Goal: Task Accomplishment & Management: Use online tool/utility

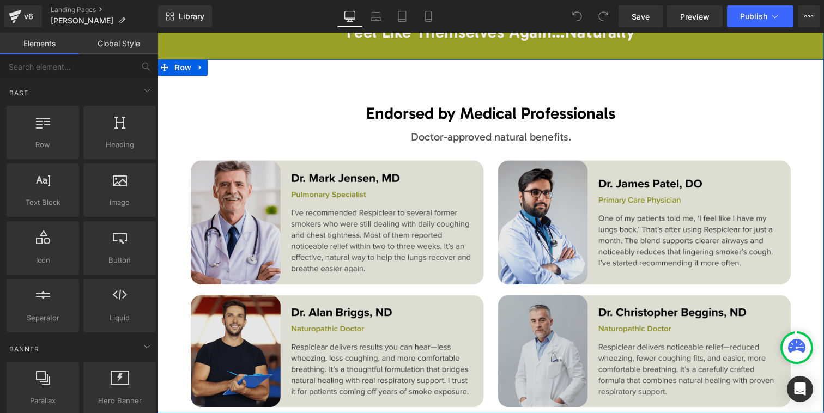
scroll to position [6106, 0]
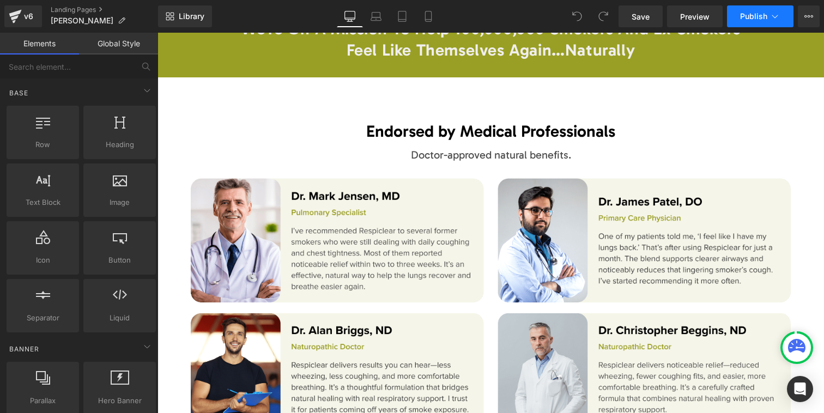
click at [773, 19] on icon at bounding box center [774, 16] width 11 height 11
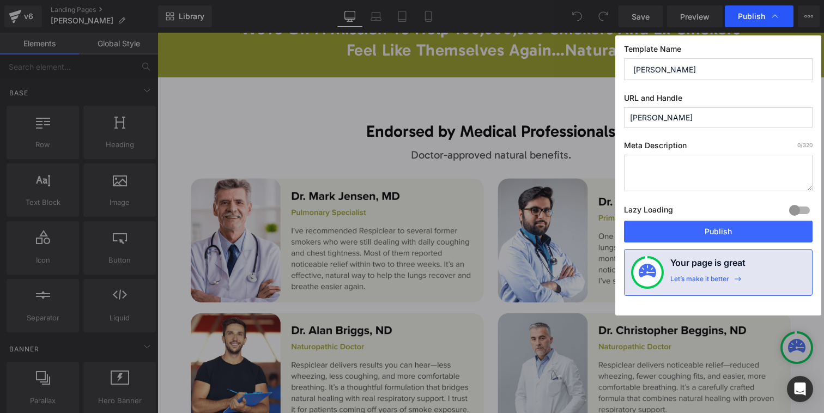
click at [774, 17] on icon at bounding box center [774, 16] width 11 height 11
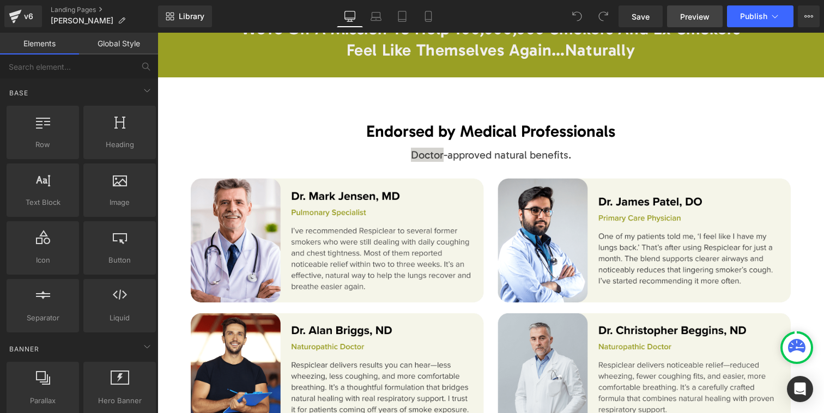
click at [695, 18] on span "Preview" at bounding box center [694, 16] width 29 height 11
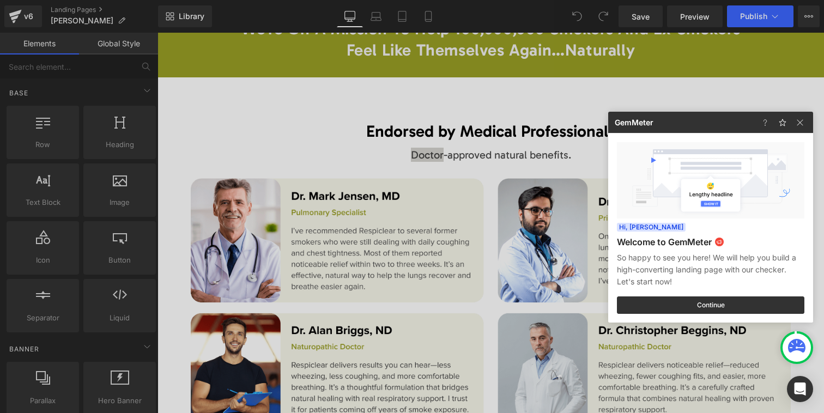
click at [366, 265] on div at bounding box center [412, 206] width 824 height 413
click at [366, 265] on img at bounding box center [491, 301] width 600 height 247
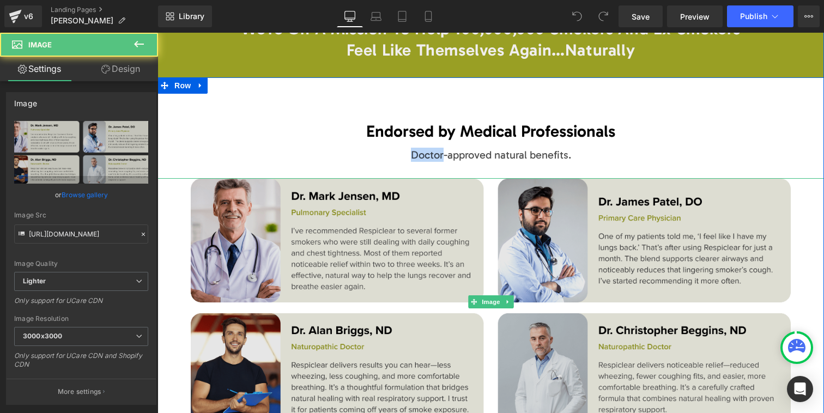
click at [350, 224] on img at bounding box center [491, 301] width 600 height 247
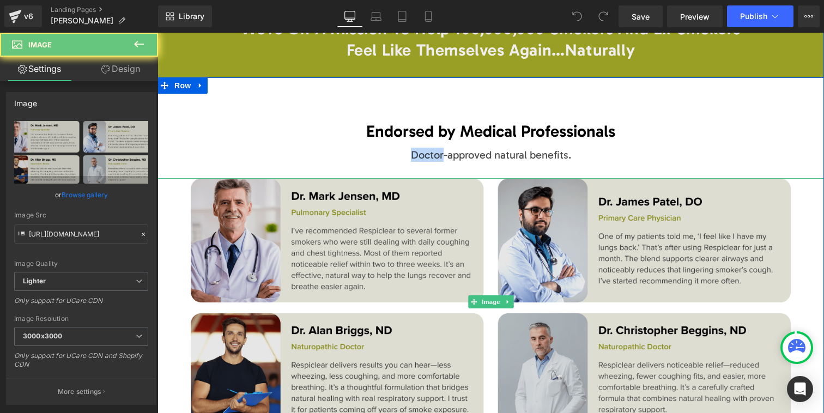
click at [350, 224] on img at bounding box center [491, 301] width 600 height 247
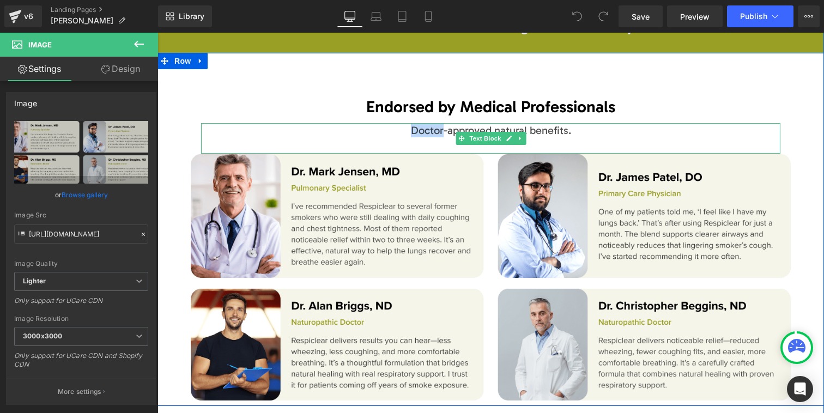
scroll to position [6129, 0]
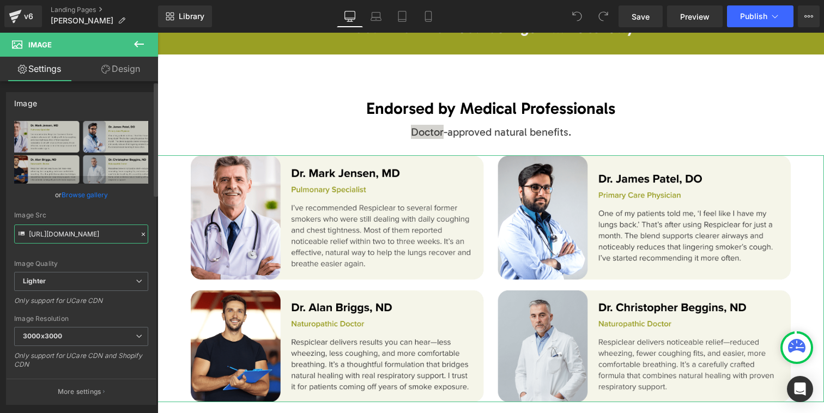
click at [93, 234] on input "[URL][DOMAIN_NAME]" at bounding box center [81, 233] width 134 height 19
